Goal: Information Seeking & Learning: Learn about a topic

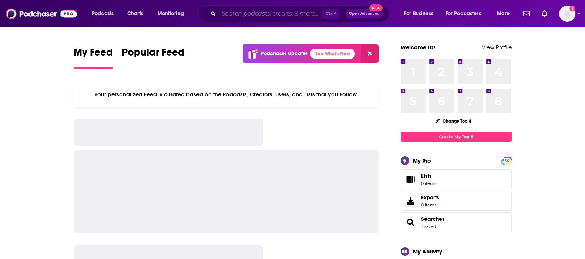
click at [231, 17] on input "Search podcasts, credits, & more..." at bounding box center [271, 14] width 104 height 12
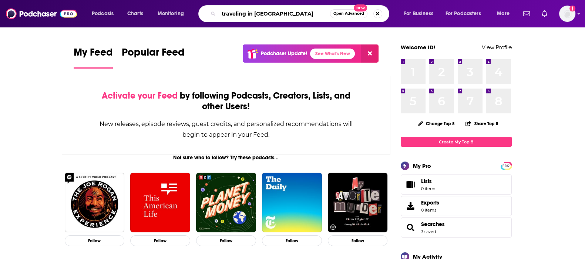
type input "traveling in [GEOGRAPHIC_DATA]"
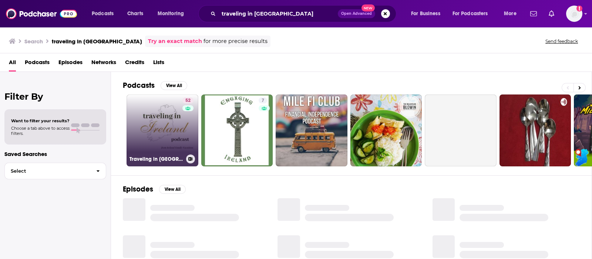
click at [168, 145] on link "52 Traveling in [GEOGRAPHIC_DATA]" at bounding box center [163, 130] width 72 height 72
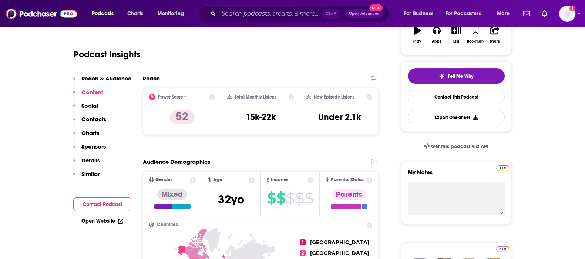
scroll to position [46, 0]
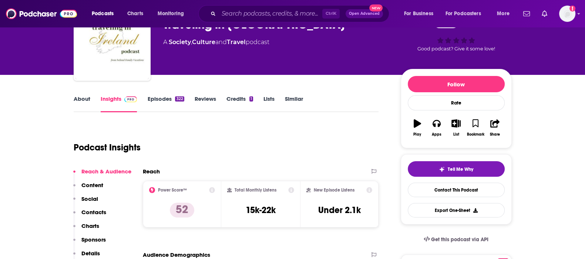
click at [77, 102] on link "About" at bounding box center [82, 103] width 17 height 17
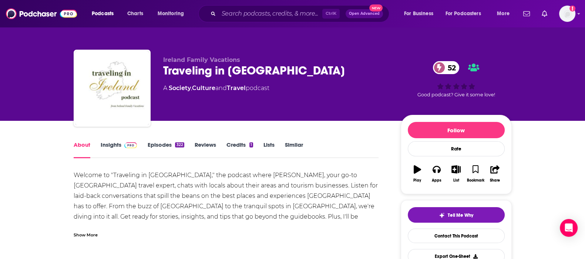
click at [160, 143] on link "Episodes 322" at bounding box center [165, 149] width 37 height 17
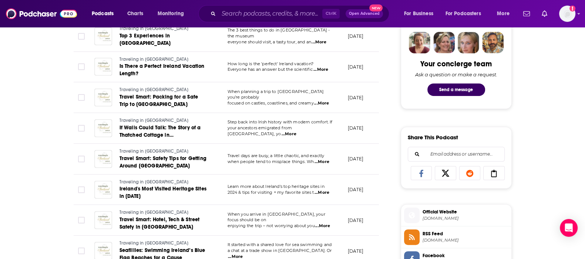
scroll to position [416, 0]
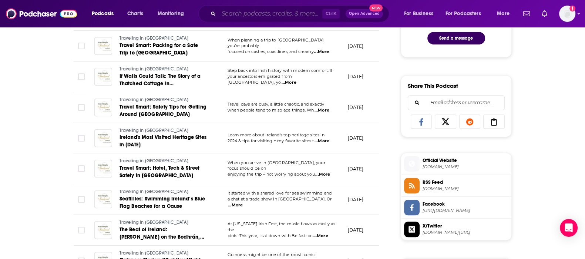
click at [257, 14] on input "Search podcasts, credits, & more..." at bounding box center [271, 14] width 104 height 12
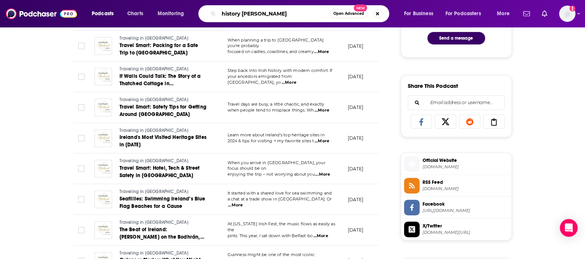
type input "history [GEOGRAPHIC_DATA]"
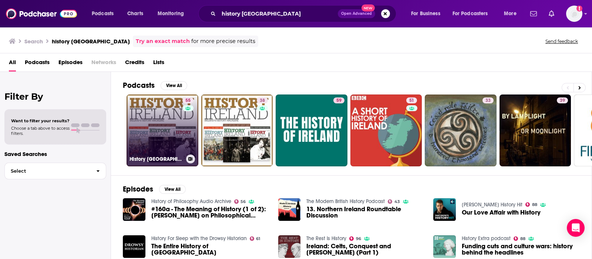
click at [153, 111] on link "55 History [GEOGRAPHIC_DATA]" at bounding box center [163, 130] width 72 height 72
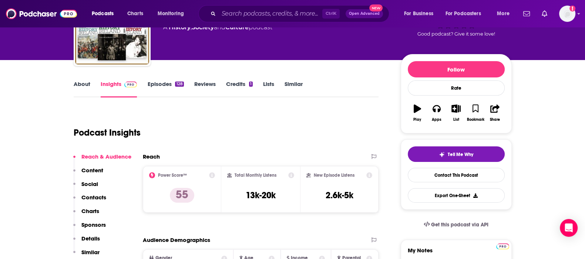
scroll to position [46, 0]
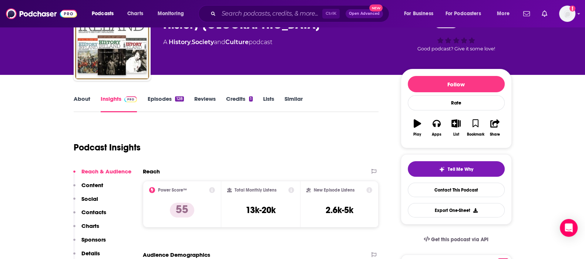
click at [81, 101] on link "About" at bounding box center [82, 103] width 17 height 17
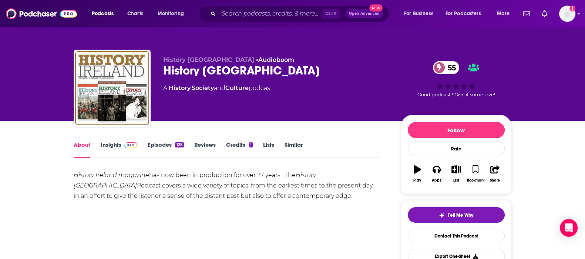
scroll to position [46, 0]
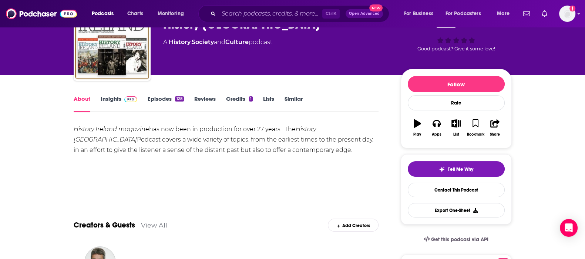
drag, startPoint x: 117, startPoint y: 104, endPoint x: 352, endPoint y: 2, distance: 256.3
click at [117, 104] on link "Insights" at bounding box center [119, 103] width 37 height 17
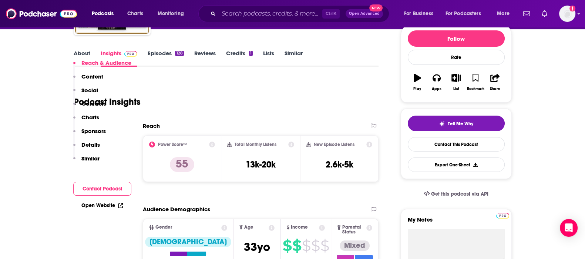
scroll to position [46, 0]
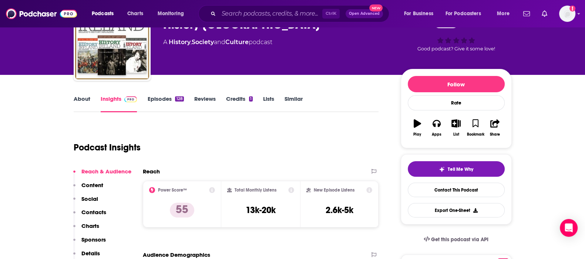
click at [157, 94] on div "About Insights Episodes 128 Reviews Credits 1 Lists Similar" at bounding box center [226, 103] width 305 height 18
click at [157, 99] on link "Episodes 128" at bounding box center [165, 103] width 36 height 17
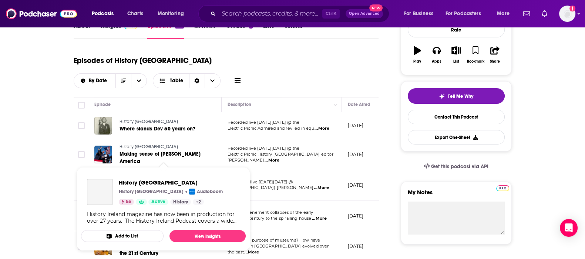
scroll to position [139, 0]
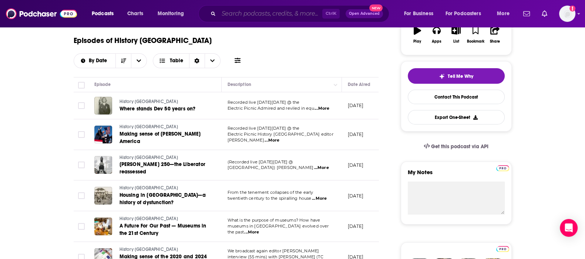
click at [250, 13] on input "Search podcasts, credits, & more..." at bounding box center [271, 14] width 104 height 12
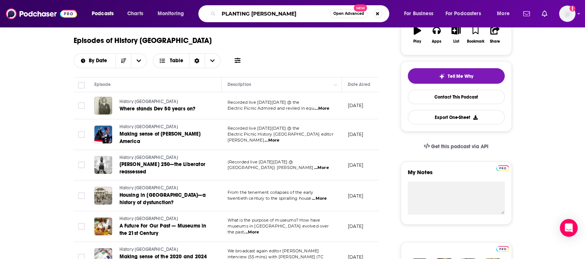
type input "PLANTING [GEOGRAPHIC_DATA]"
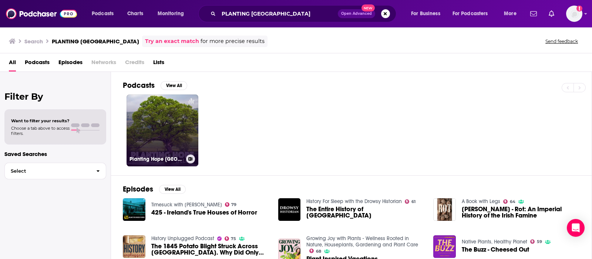
click at [166, 126] on link "Planting Hope [GEOGRAPHIC_DATA]" at bounding box center [163, 130] width 72 height 72
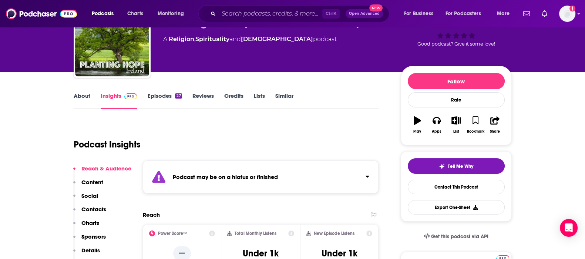
scroll to position [46, 0]
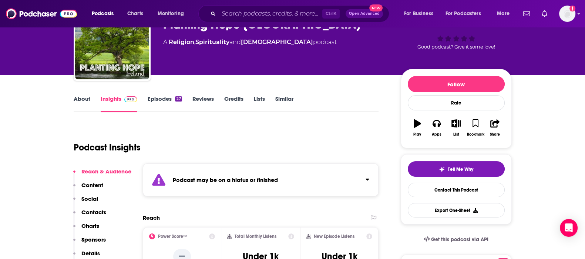
click at [152, 97] on link "Episodes 27" at bounding box center [164, 103] width 34 height 17
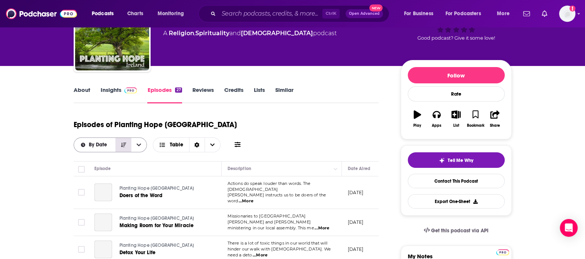
scroll to position [92, 0]
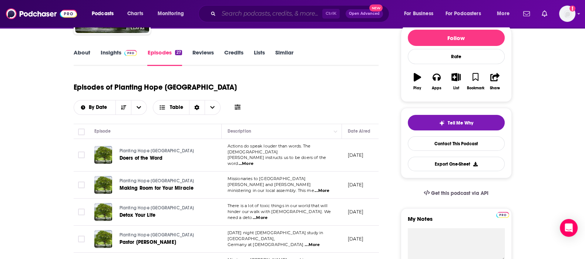
click at [228, 14] on input "Search podcasts, credits, & more..." at bounding box center [271, 14] width 104 height 12
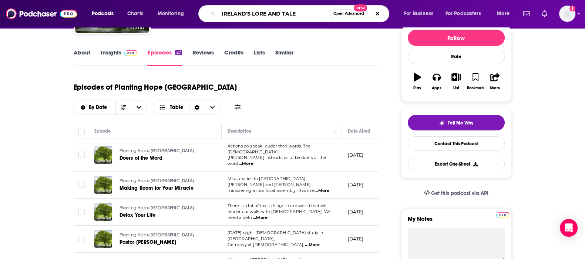
type input "IRELAND'S LORE AND TALES"
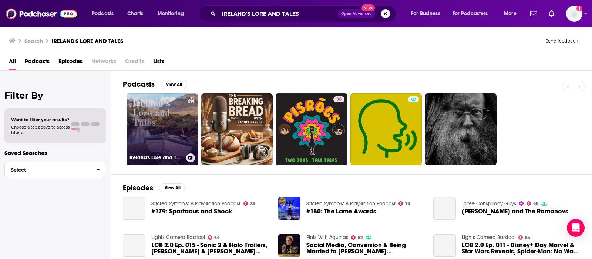
click at [153, 130] on link "Ireland's Lore and Tales" at bounding box center [163, 129] width 72 height 72
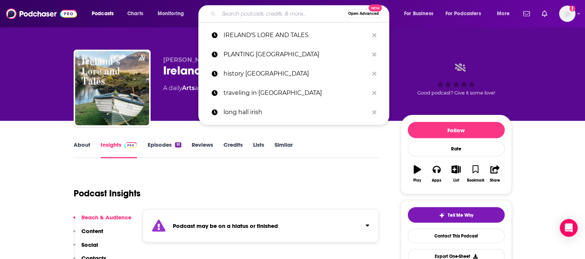
click at [254, 15] on input "Search podcasts, credits, & more..." at bounding box center [282, 14] width 126 height 12
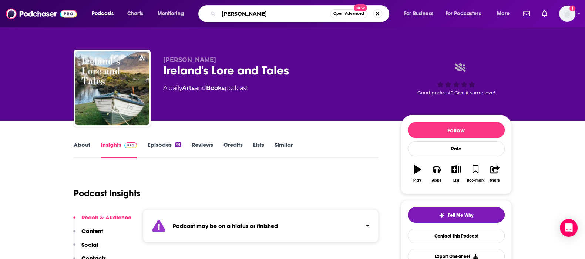
type input "ireland"
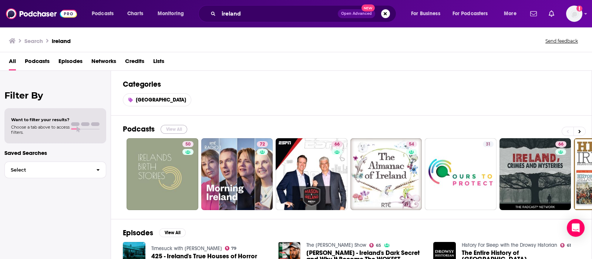
click at [168, 128] on button "View All" at bounding box center [174, 129] width 27 height 9
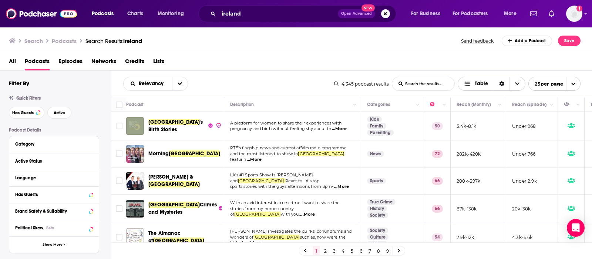
click at [501, 81] on icon "Sort Direction" at bounding box center [502, 83] width 5 height 5
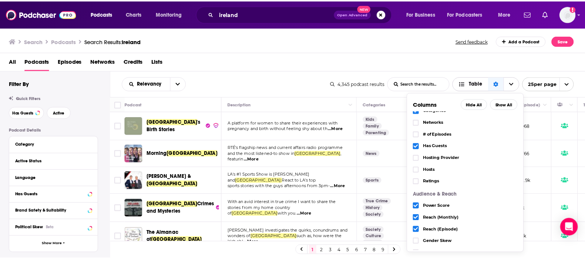
scroll to position [103, 0]
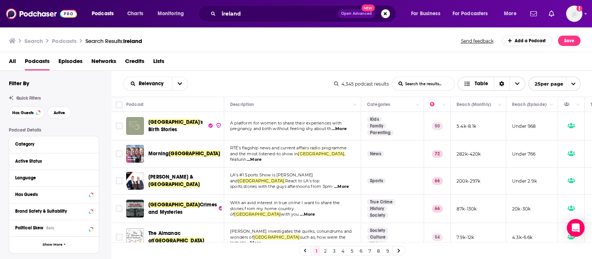
click at [479, 84] on span "Table" at bounding box center [481, 83] width 13 height 5
click at [421, 55] on div "All Podcasts Episodes Networks Credits Lists" at bounding box center [298, 62] width 578 height 15
click at [137, 86] on span "Relevancy" at bounding box center [148, 83] width 48 height 5
click at [234, 68] on div "All Podcasts Episodes Networks Credits Lists" at bounding box center [298, 62] width 578 height 15
click at [252, 14] on input "ireland" at bounding box center [278, 14] width 119 height 12
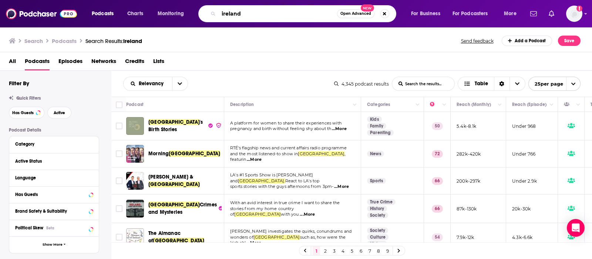
click at [252, 14] on input "ireland" at bounding box center [278, 14] width 118 height 12
paste input "Ireland Calls Radio Show [US_STATE]"
drag, startPoint x: 292, startPoint y: 12, endPoint x: 322, endPoint y: 14, distance: 30.0
click at [322, 14] on input "Ireland Calls Radio Show [US_STATE]" at bounding box center [278, 14] width 118 height 12
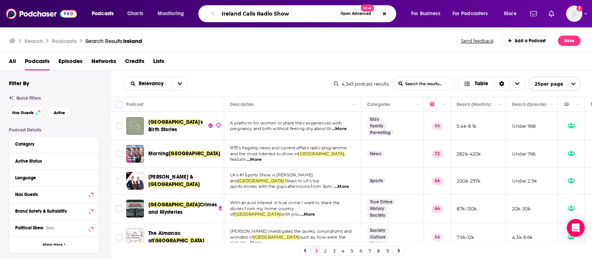
type input "Ireland Calls Radio Show"
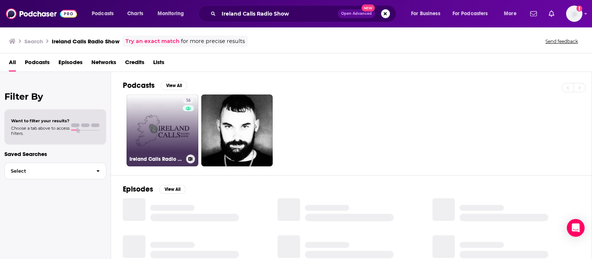
click at [172, 127] on link "16 Ireland Calls Radio Show [US_STATE]" at bounding box center [163, 130] width 72 height 72
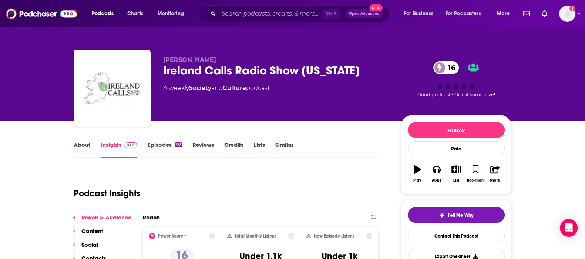
scroll to position [46, 0]
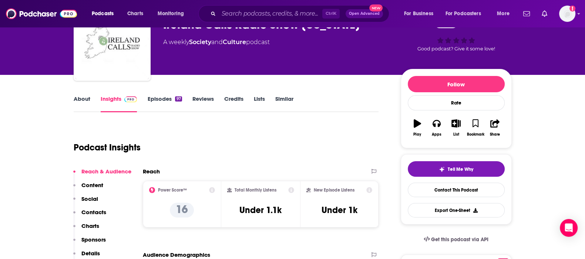
click at [165, 95] on link "Episodes 97" at bounding box center [164, 103] width 34 height 17
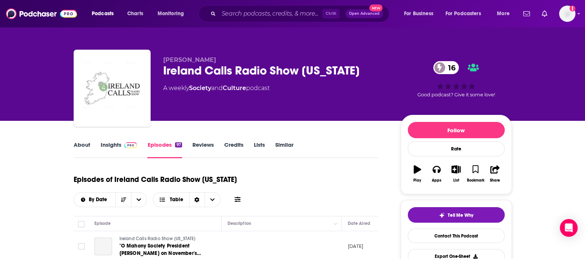
click at [120, 142] on link "Insights" at bounding box center [119, 149] width 37 height 17
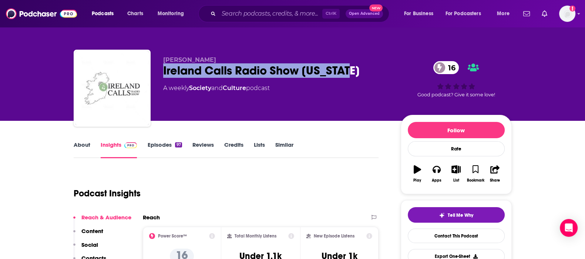
drag, startPoint x: 156, startPoint y: 67, endPoint x: 355, endPoint y: 70, distance: 198.8
click at [355, 70] on div "[PERSON_NAME] Ireland Calls Radio Show [US_STATE] 16 A weekly Society and Cultu…" at bounding box center [293, 90] width 438 height 80
copy h2 "Ireland Calls Radio Show [US_STATE]"
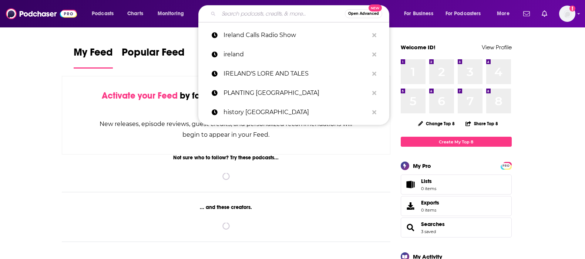
click at [235, 13] on input "Search podcasts, credits, & more..." at bounding box center [282, 14] width 126 height 12
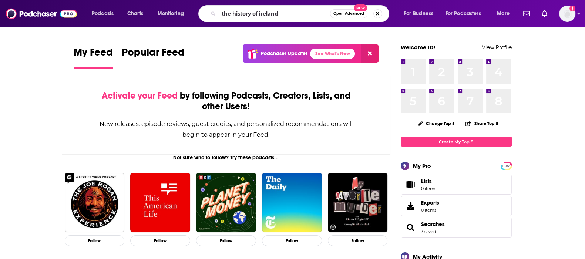
type input "the history of ireland"
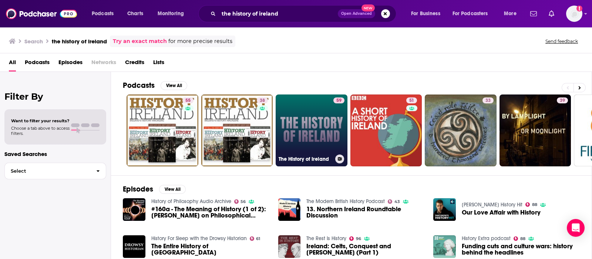
click at [313, 127] on link "59 The History of Ireland" at bounding box center [312, 130] width 72 height 72
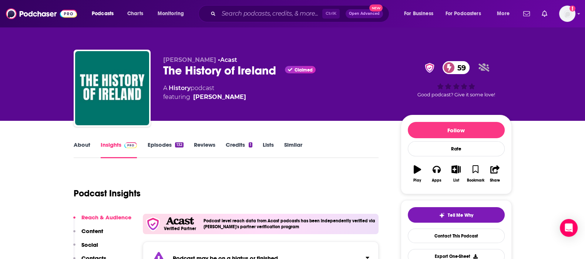
click at [81, 147] on link "About" at bounding box center [82, 149] width 17 height 17
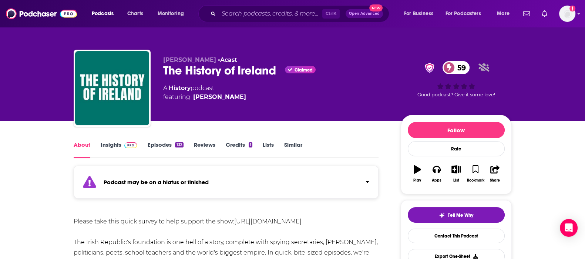
click at [101, 144] on link "Insights" at bounding box center [119, 149] width 37 height 17
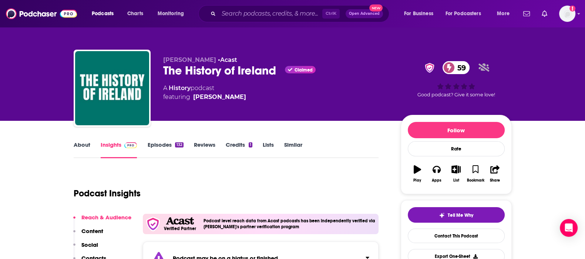
click at [160, 147] on link "Episodes 132" at bounding box center [165, 149] width 36 height 17
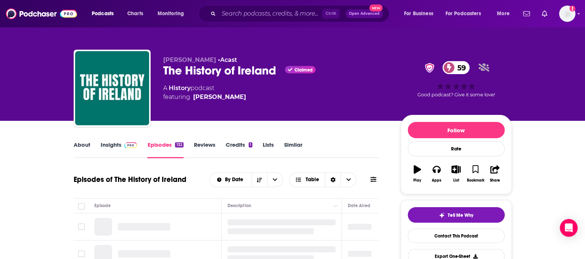
scroll to position [139, 0]
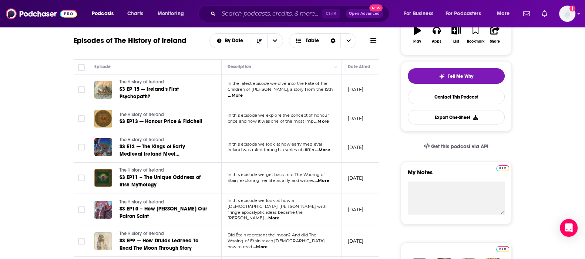
click at [231, 7] on div "Ctrl K Open Advanced New" at bounding box center [293, 13] width 191 height 17
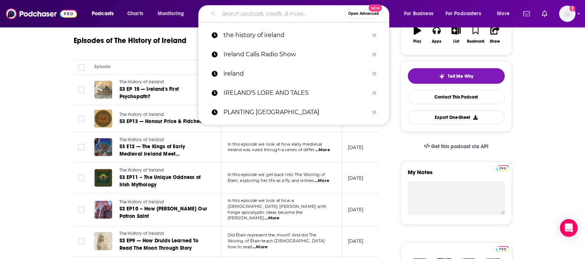
click at [231, 11] on input "Search podcasts, credits, & more..." at bounding box center [282, 14] width 126 height 12
paste input "TRAVELING IN IRELAND"
type input "TRAVELING IN IRELAND"
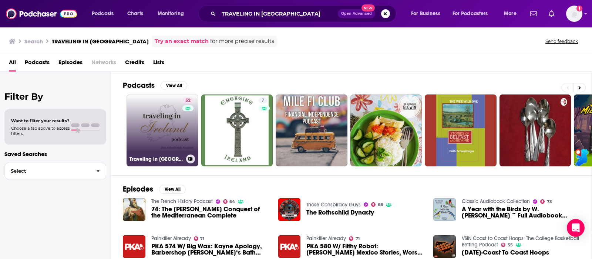
click at [174, 144] on link "52 Traveling in [GEOGRAPHIC_DATA]" at bounding box center [163, 130] width 72 height 72
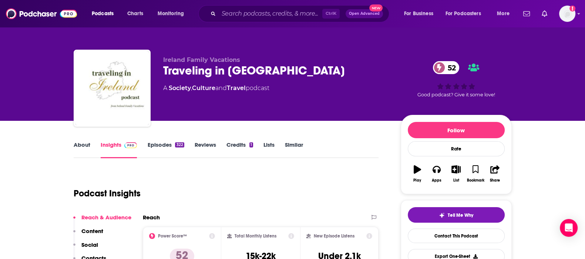
click at [86, 145] on link "About" at bounding box center [82, 149] width 17 height 17
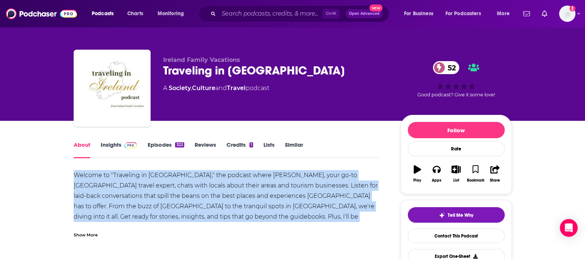
drag, startPoint x: 57, startPoint y: 169, endPoint x: 382, endPoint y: 216, distance: 328.0
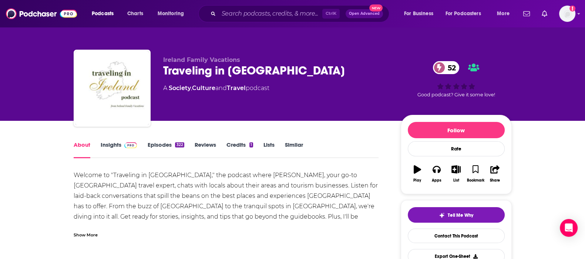
click at [89, 232] on div "Show More" at bounding box center [86, 234] width 24 height 7
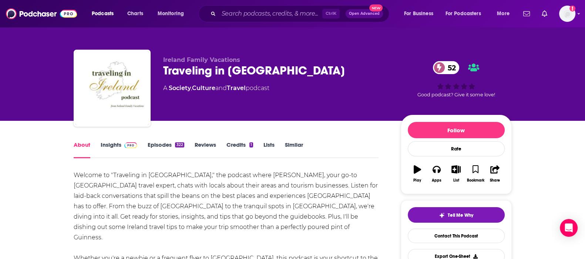
scroll to position [46, 0]
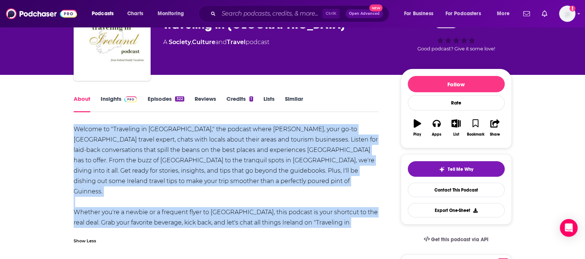
drag, startPoint x: 123, startPoint y: 222, endPoint x: 46, endPoint y: 132, distance: 119.5
copy div "Welcome to "Traveling in Ireland," the podcast where Jody Halsted, your go-to I…"
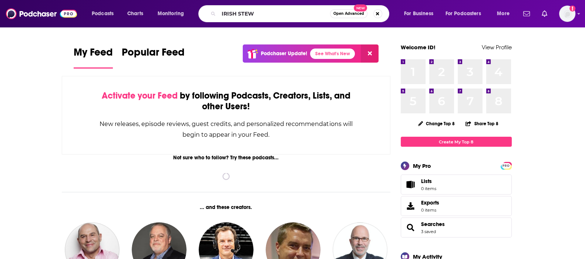
type input "IRISH STEW"
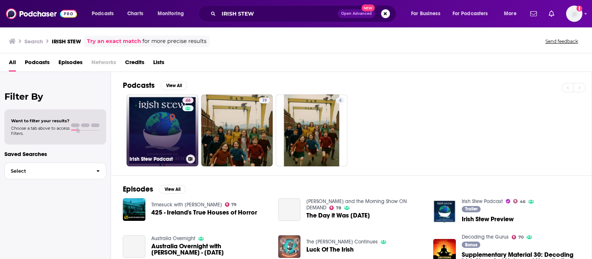
click at [161, 129] on link "46 Irish Stew Podcast" at bounding box center [163, 130] width 72 height 72
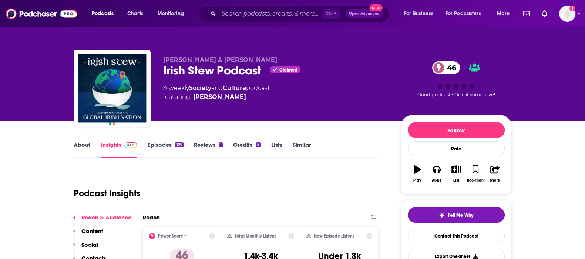
click at [89, 147] on link "About" at bounding box center [82, 149] width 17 height 17
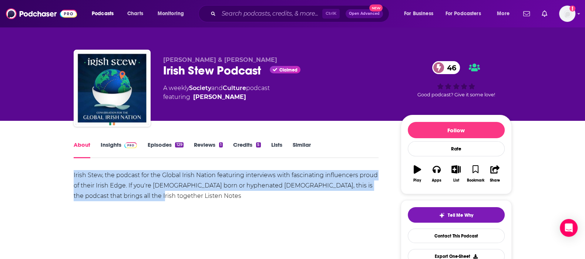
drag, startPoint x: 73, startPoint y: 175, endPoint x: 137, endPoint y: 199, distance: 69.1
copy div "Irish Stew, the podcast for the Global Irish Nation featuring interviews with f…"
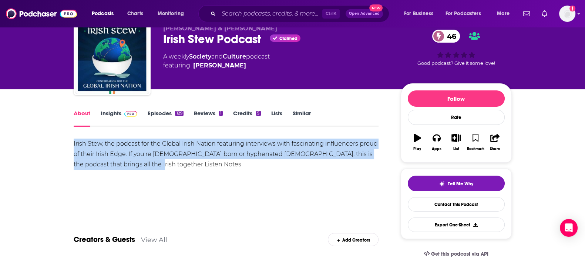
scroll to position [46, 0]
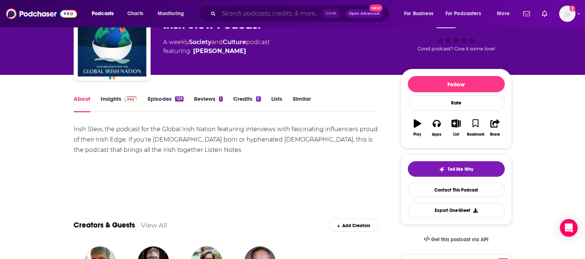
click at [233, 14] on input "Search podcasts, credits, & more..." at bounding box center [271, 14] width 104 height 12
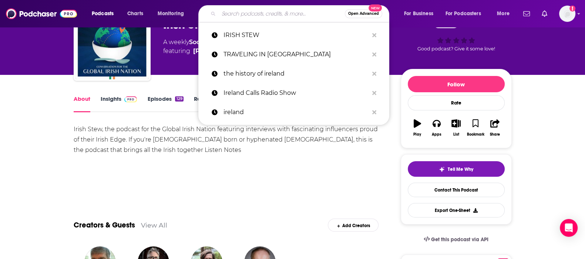
paste input "HISTORY IRELAND"
type input "HISTORY IRELAND"
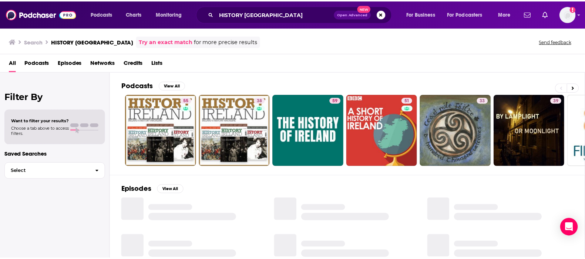
scroll to position [46, 0]
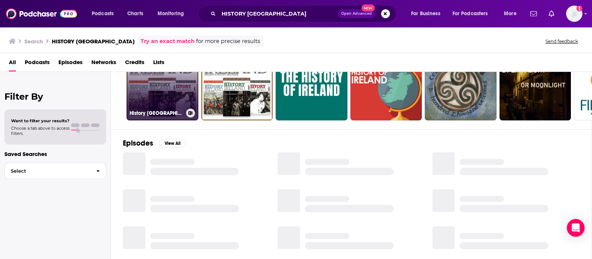
click at [165, 91] on link "55 History Ireland" at bounding box center [163, 84] width 72 height 72
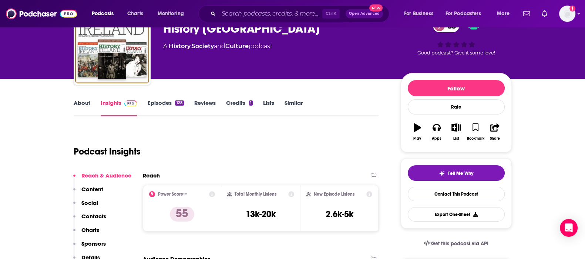
scroll to position [46, 0]
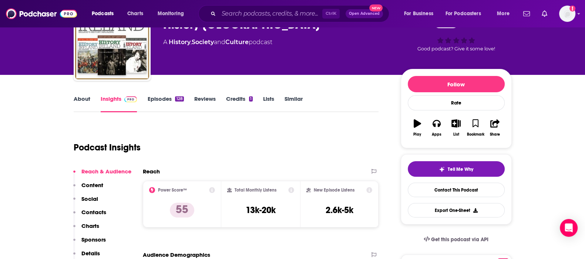
click at [84, 101] on link "About" at bounding box center [82, 103] width 17 height 17
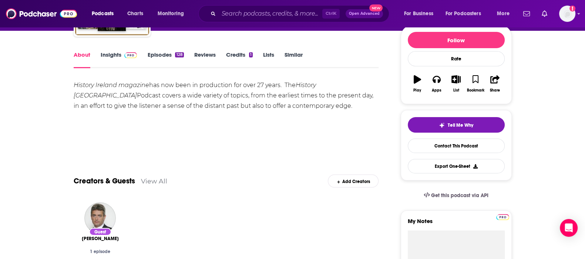
scroll to position [92, 0]
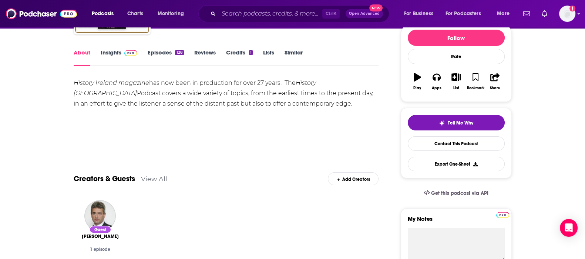
drag, startPoint x: 274, startPoint y: 104, endPoint x: 62, endPoint y: 83, distance: 212.4
copy div "History Ireland magazine has now been in production for over 27 years. The Hist…"
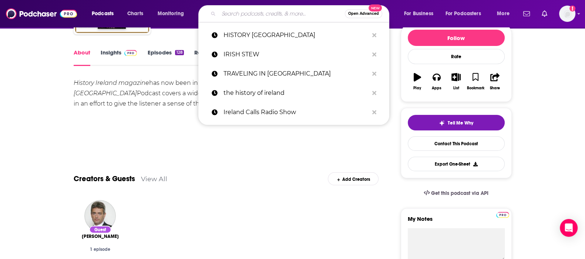
click at [258, 15] on input "Search podcasts, credits, & more..." at bounding box center [282, 14] width 126 height 12
paste input "IRELAND CALLS RADIO SHOW NEW YORK"
type input "IRELAND CALLS RADIO SHOW NEW YORK"
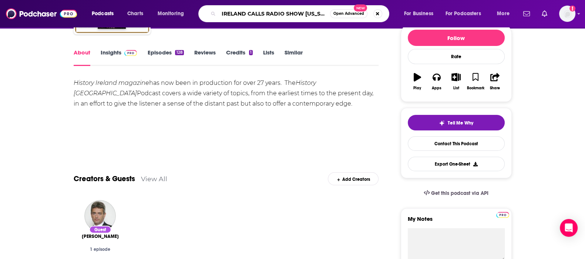
scroll to position [0, 9]
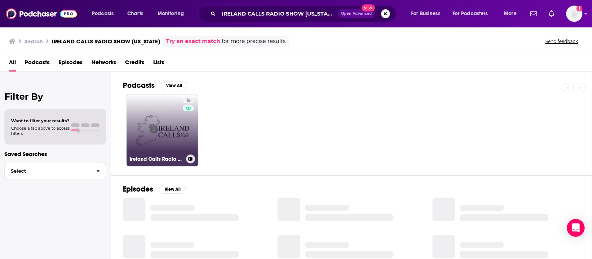
click at [173, 133] on link "16 Ireland Calls Radio Show [US_STATE]" at bounding box center [163, 130] width 72 height 72
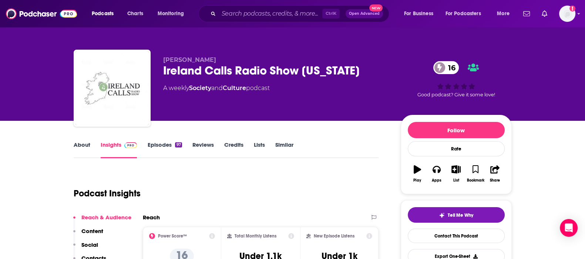
click at [83, 140] on div "About Insights Episodes 97 Reviews Credits Lists Similar" at bounding box center [226, 149] width 305 height 18
click at [80, 145] on link "About" at bounding box center [82, 149] width 17 height 17
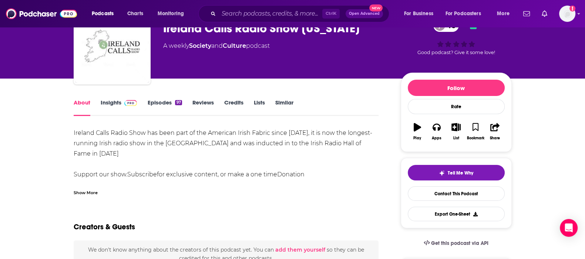
scroll to position [46, 0]
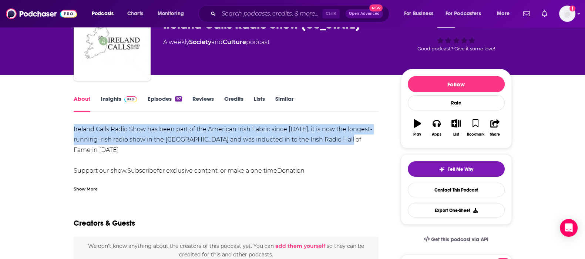
drag, startPoint x: 359, startPoint y: 140, endPoint x: 65, endPoint y: 128, distance: 294.6
copy div "Ireland Calls Radio Show has been part of the American Irish Fabric since [DATE…"
